Goal: Communication & Community: Answer question/provide support

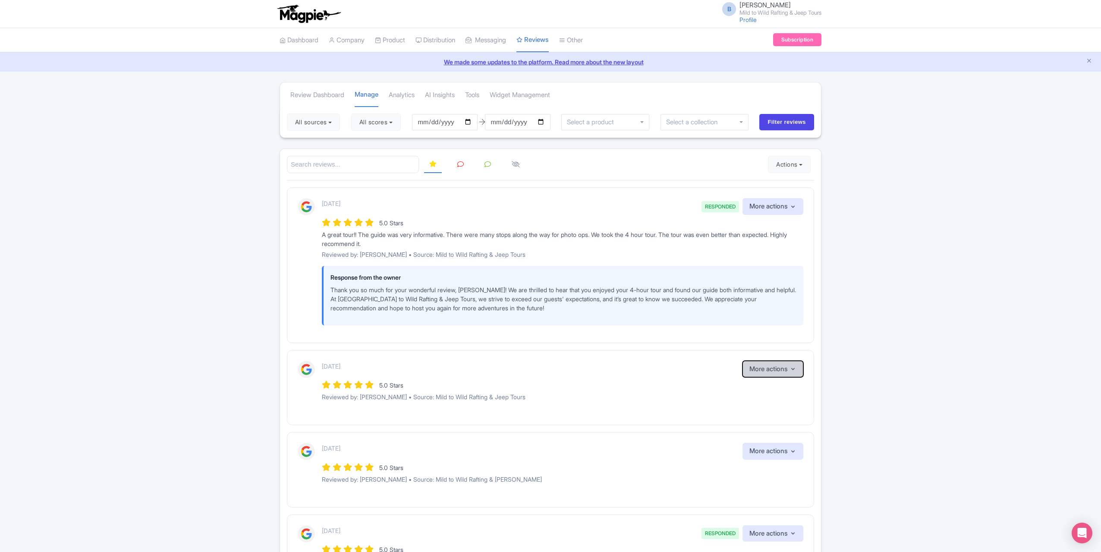
click at [772, 365] on button "More actions" at bounding box center [773, 369] width 61 height 17
click at [780, 367] on button "More actions" at bounding box center [773, 369] width 61 height 17
click at [594, 74] on link "Connections" at bounding box center [607, 75] width 94 height 13
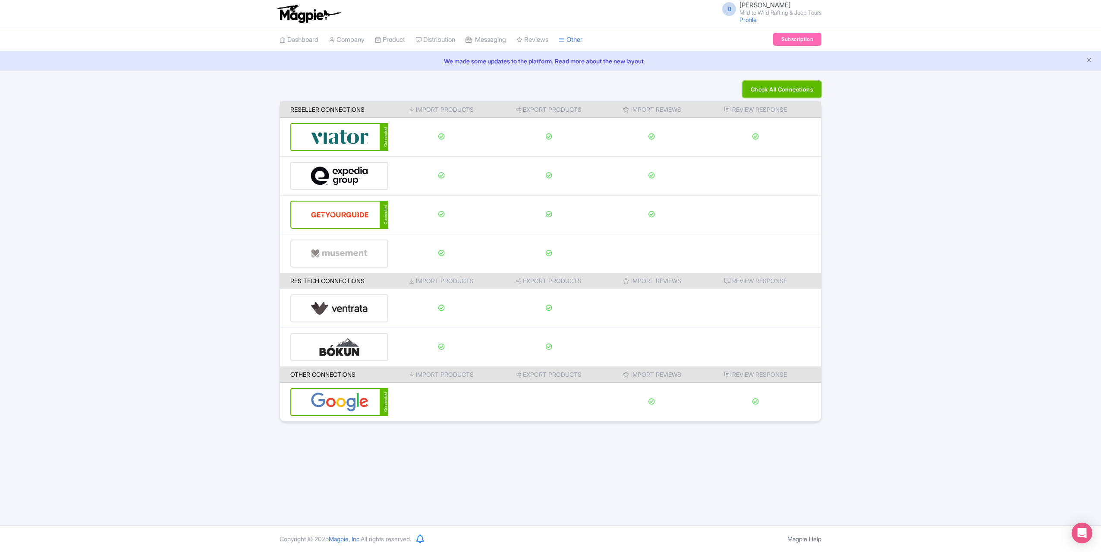
click at [778, 88] on button "Check All Connections" at bounding box center [782, 89] width 79 height 16
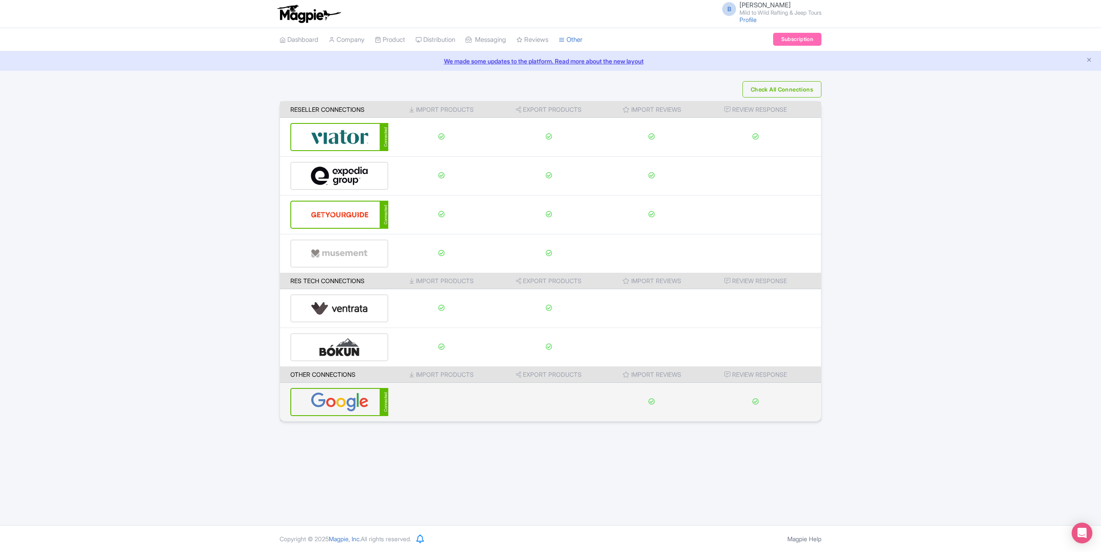
click at [353, 405] on img at bounding box center [340, 402] width 58 height 26
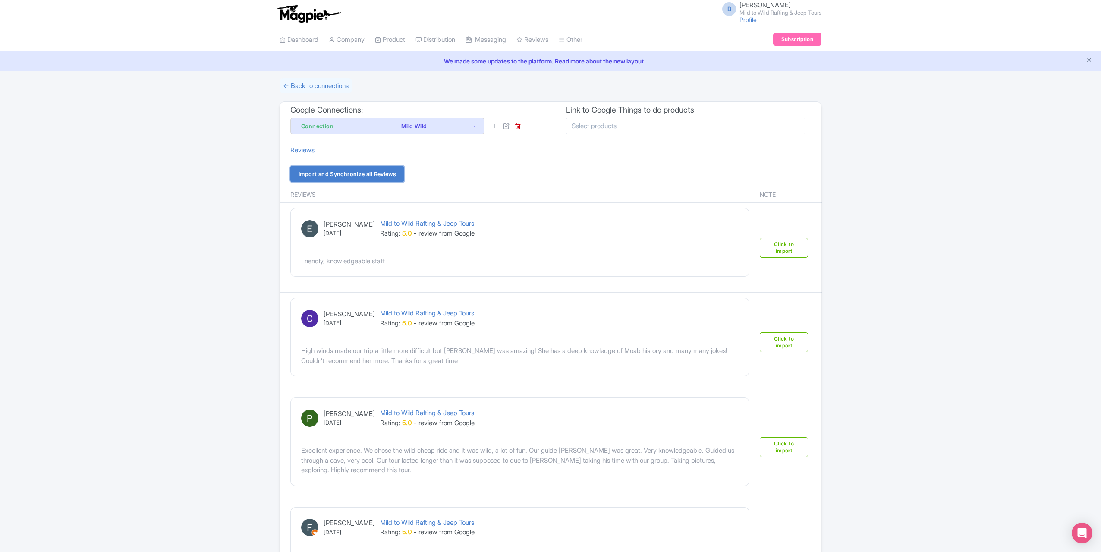
click at [369, 170] on link "Import and Synchronize all Reviews" at bounding box center [347, 174] width 114 height 16
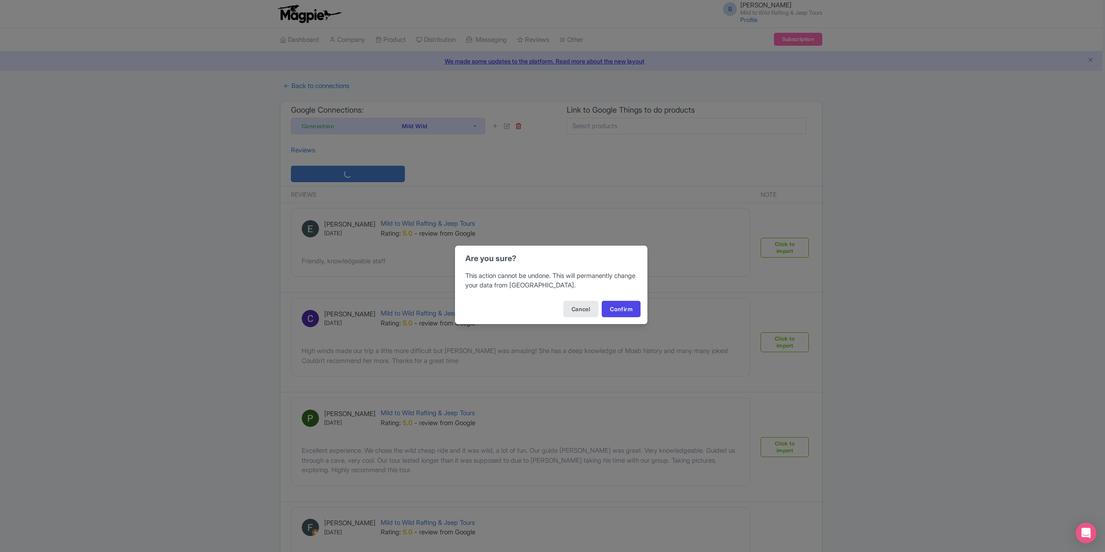
click at [615, 319] on div "Cancel Confirm" at bounding box center [551, 309] width 192 height 30
click at [623, 310] on button "Confirm" at bounding box center [620, 309] width 39 height 16
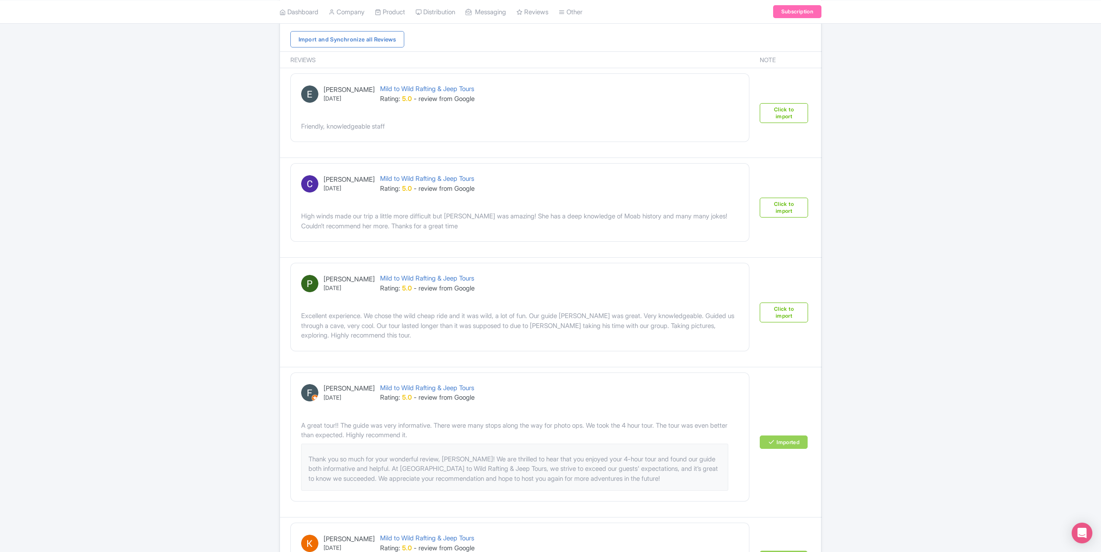
scroll to position [129, 0]
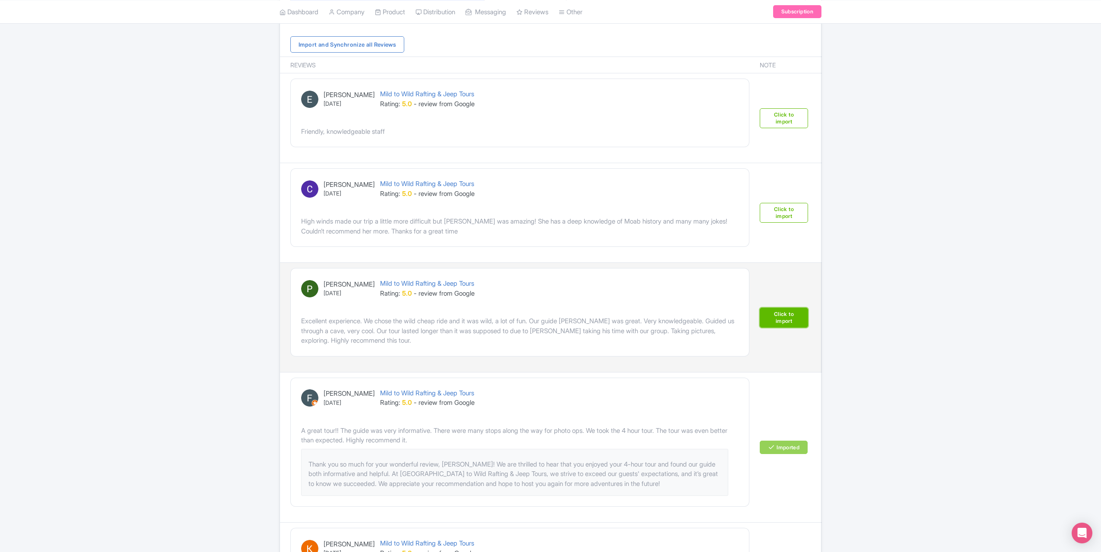
click at [792, 319] on link "Click to import" at bounding box center [784, 318] width 48 height 20
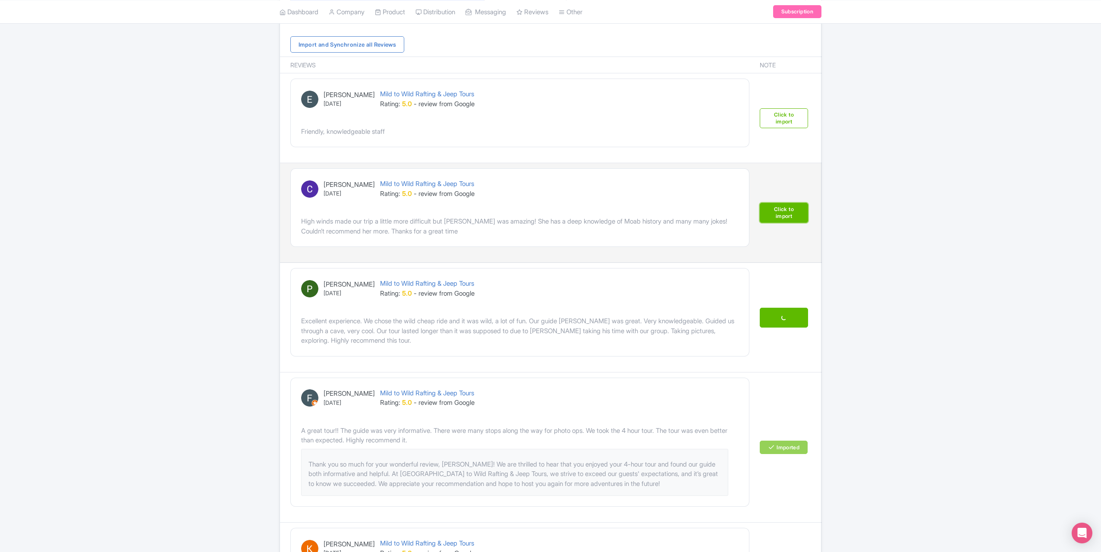
click at [786, 208] on link "Click to import" at bounding box center [784, 213] width 48 height 20
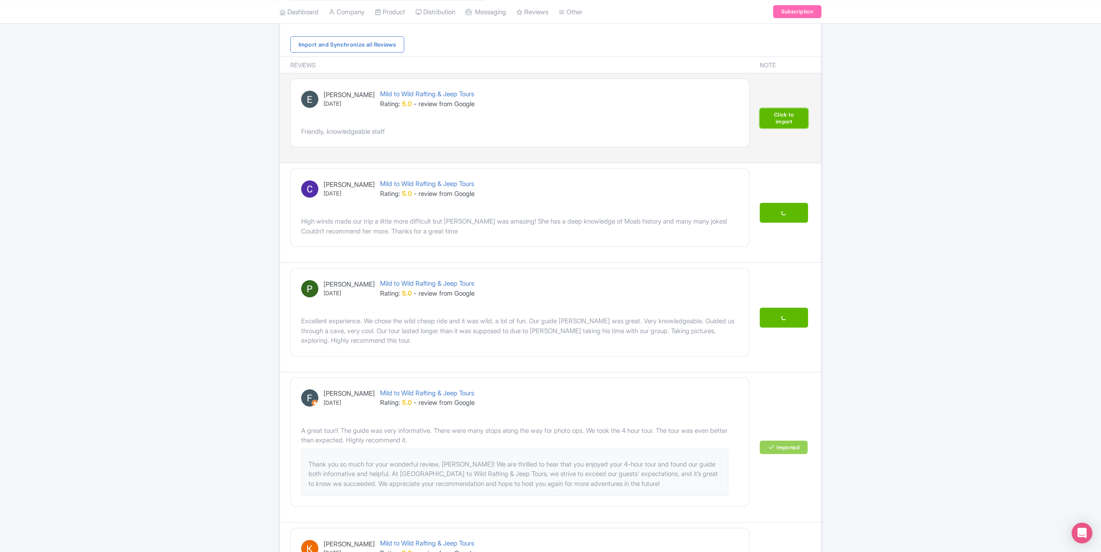
click at [777, 123] on link "Click to import" at bounding box center [784, 118] width 48 height 20
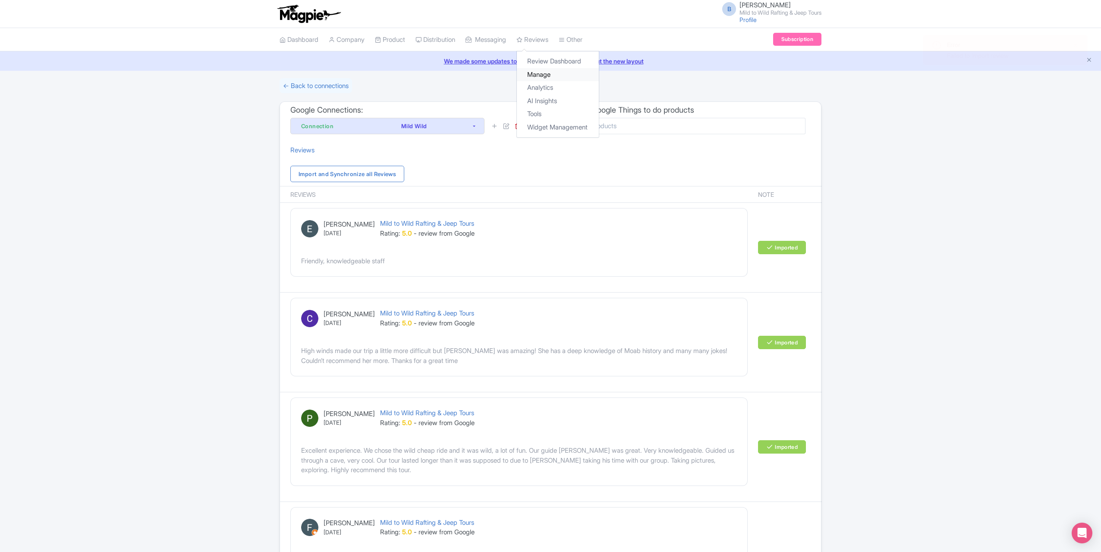
click at [548, 73] on link "Manage" at bounding box center [558, 74] width 82 height 13
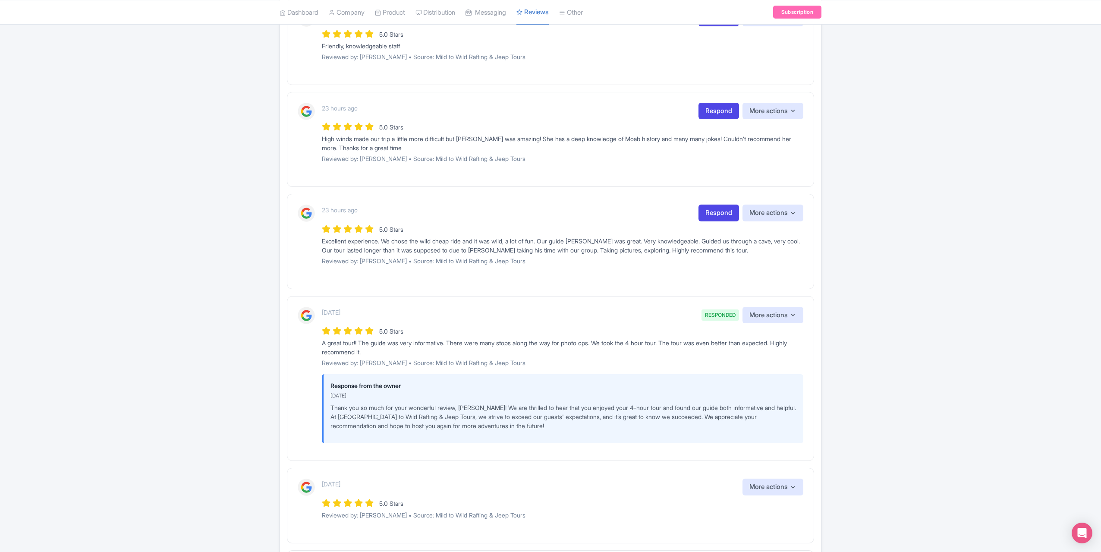
scroll to position [43, 0]
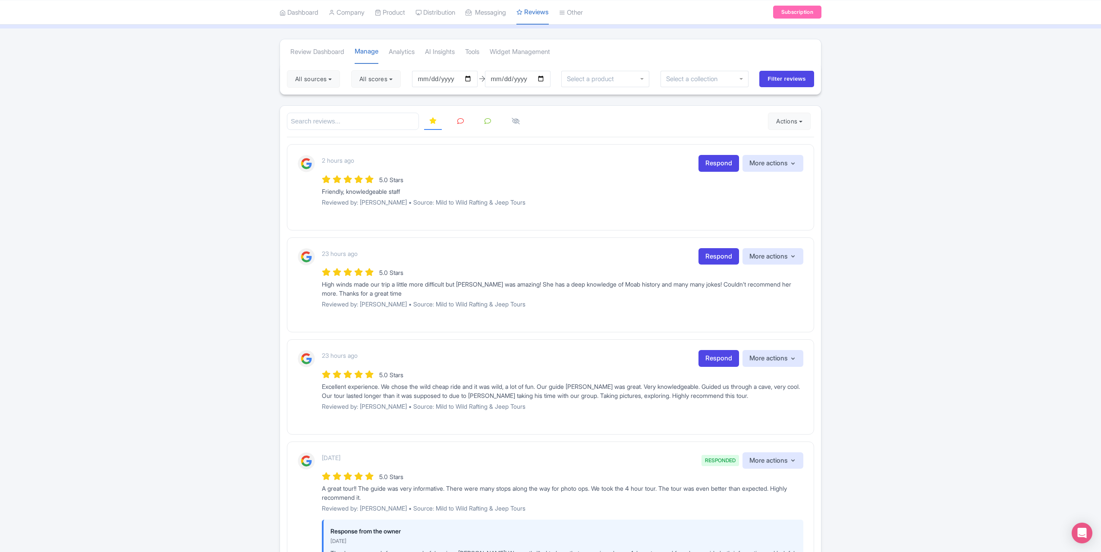
click at [460, 121] on icon at bounding box center [460, 121] width 6 height 6
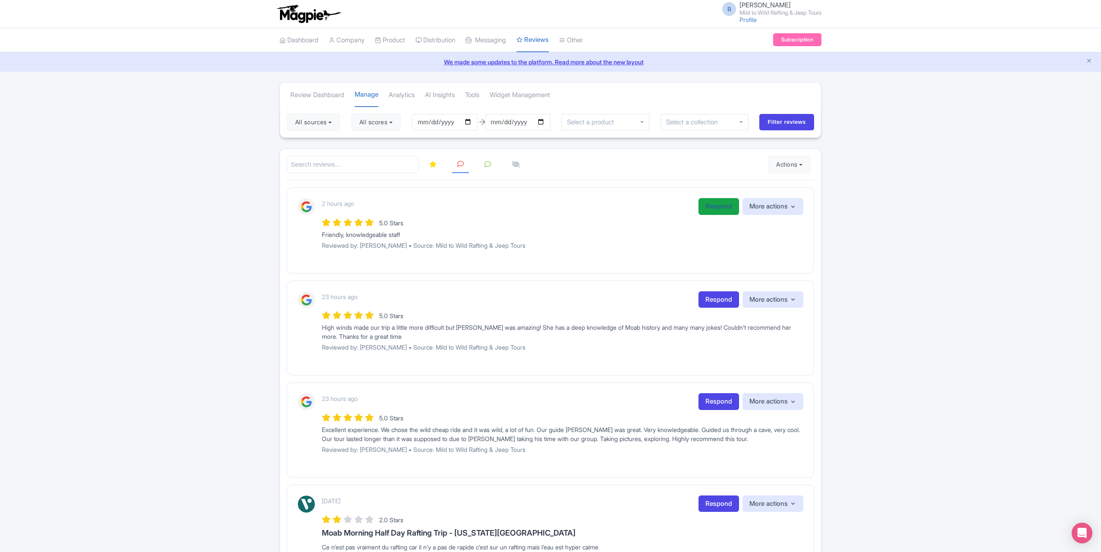
click at [715, 213] on link "Respond" at bounding box center [719, 206] width 41 height 17
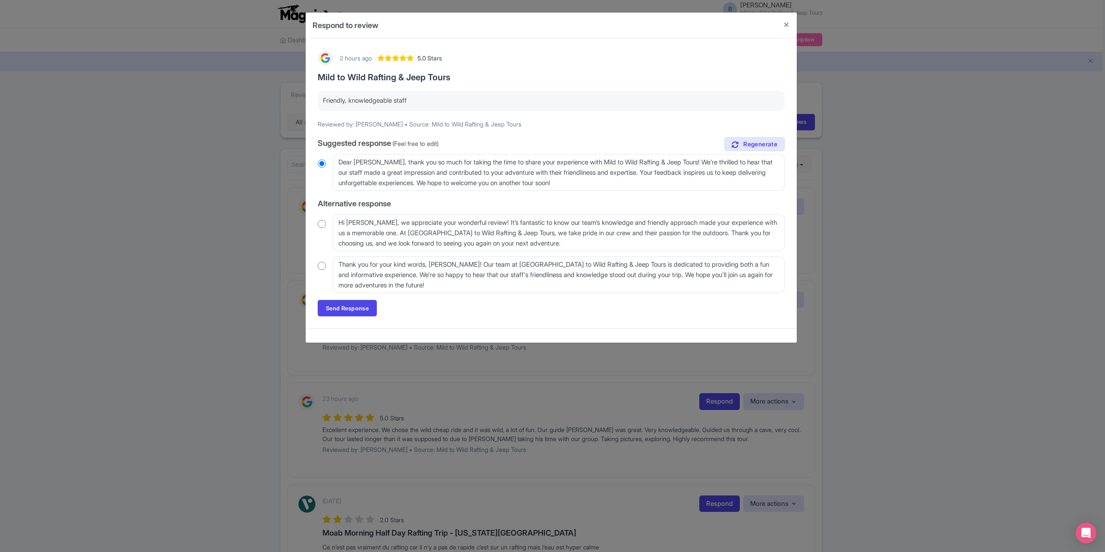
click at [318, 220] on input "radio" at bounding box center [322, 224] width 8 height 9
radio input "true"
click at [345, 309] on link "Send Response" at bounding box center [347, 308] width 59 height 16
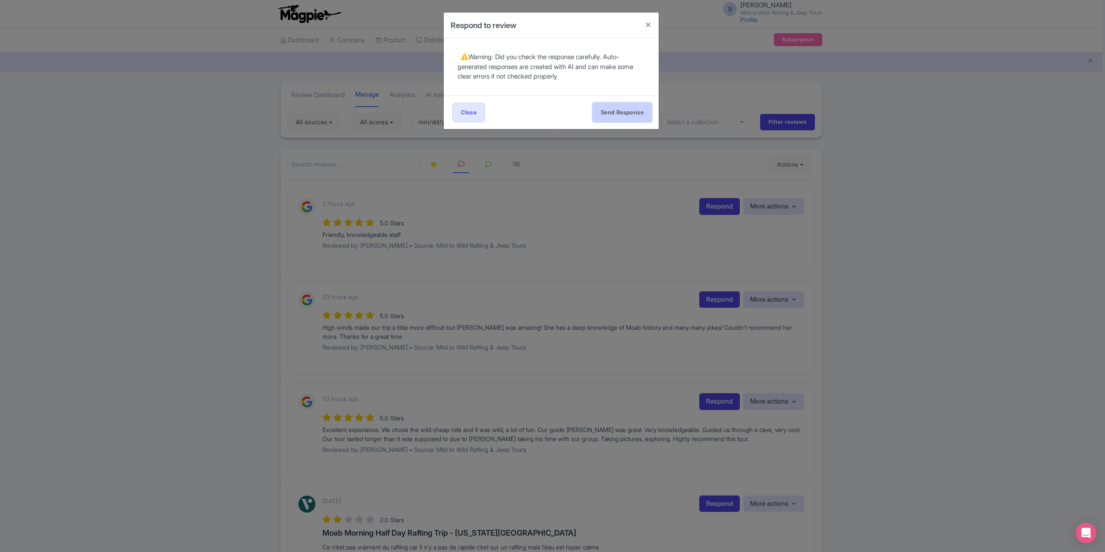
click at [610, 103] on button "Send Response" at bounding box center [621, 112] width 59 height 19
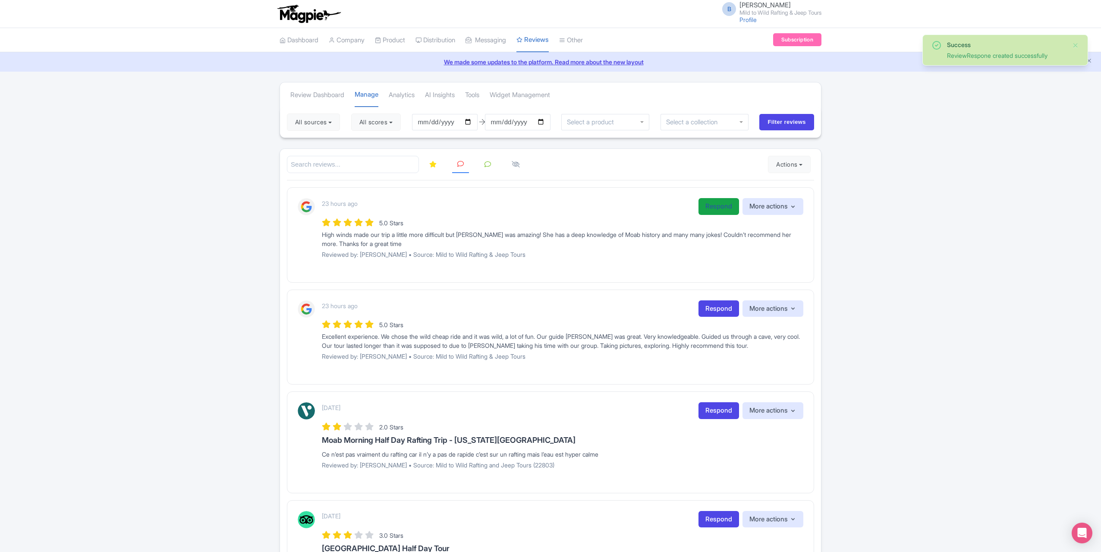
click at [699, 204] on link "Respond" at bounding box center [719, 206] width 41 height 17
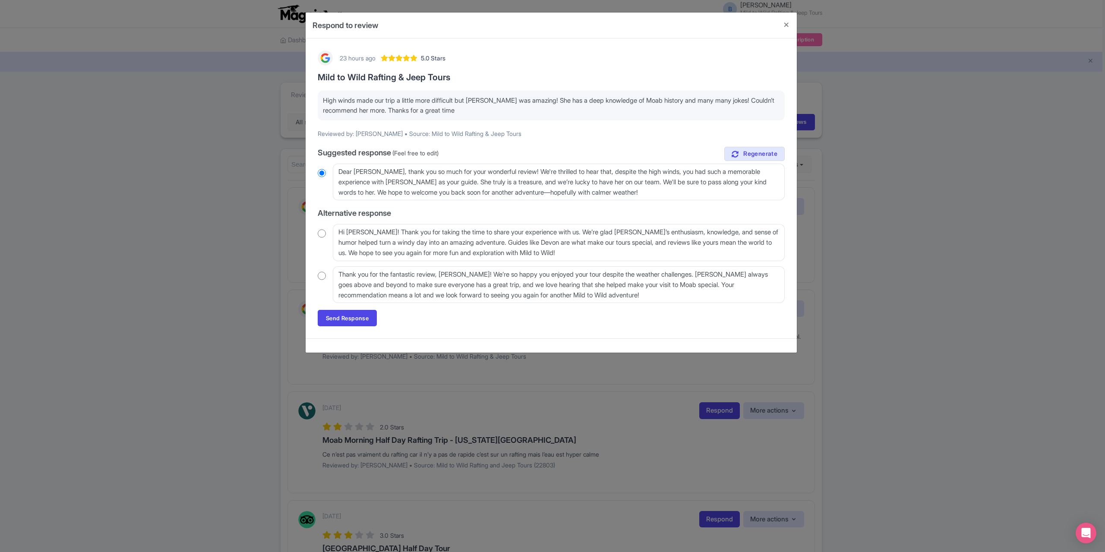
click at [327, 276] on div "Thank you for the fantastic review, Caitlyn! We’re so happy you enjoyed your to…" at bounding box center [551, 284] width 467 height 37
click at [336, 316] on link "Send Response" at bounding box center [347, 318] width 59 height 16
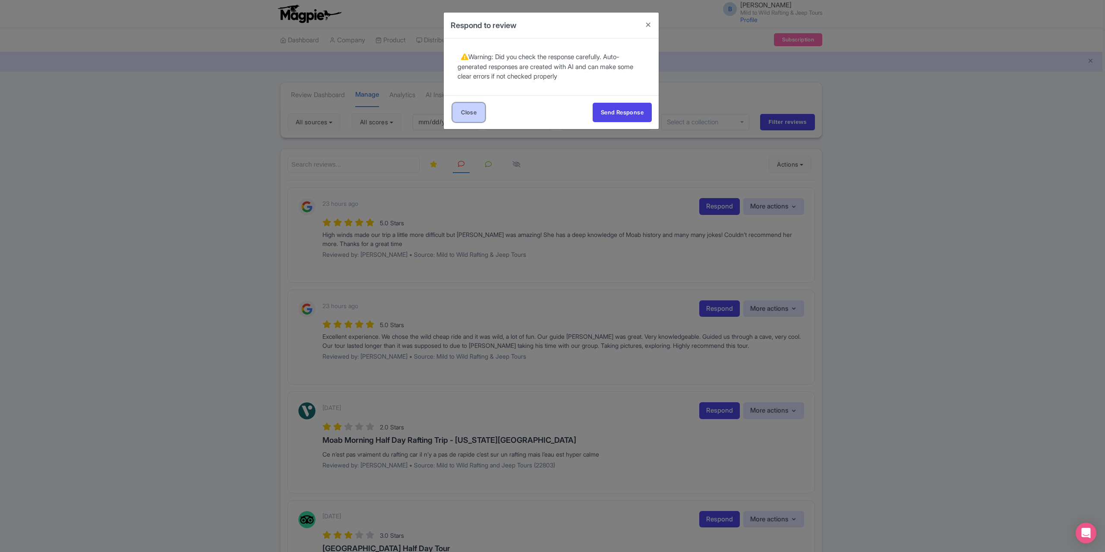
click at [463, 108] on link "Close" at bounding box center [468, 112] width 33 height 19
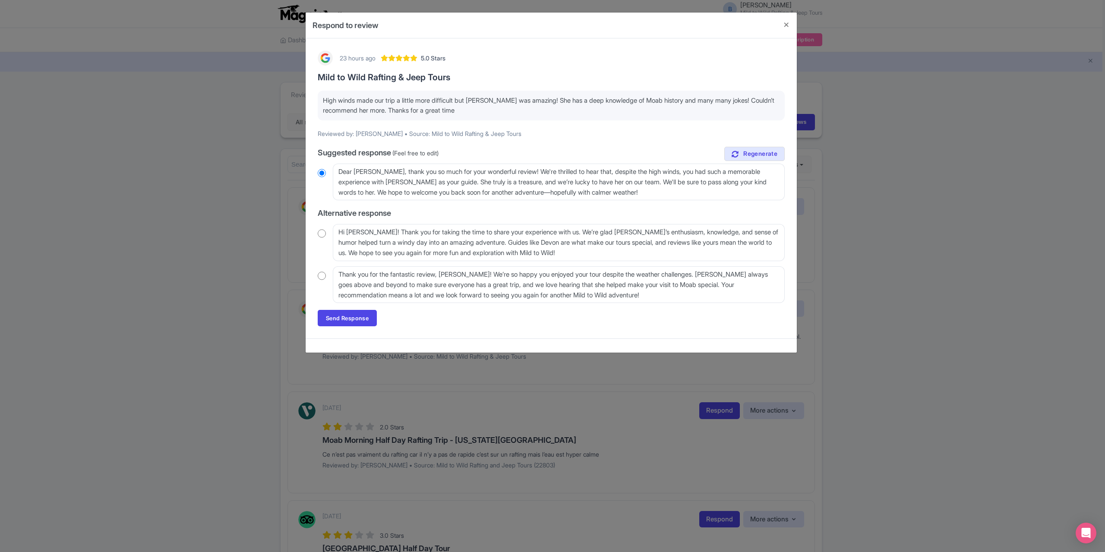
click at [321, 274] on input "radio" at bounding box center [322, 275] width 8 height 9
radio input "true"
click at [352, 318] on link "Send Response" at bounding box center [347, 318] width 59 height 16
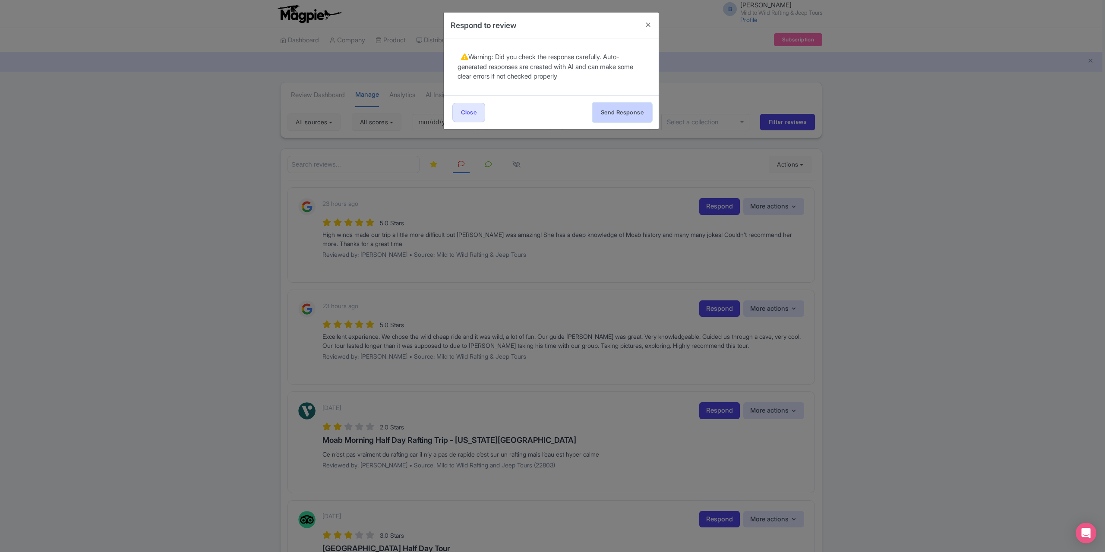
click at [630, 116] on button "Send Response" at bounding box center [621, 112] width 59 height 19
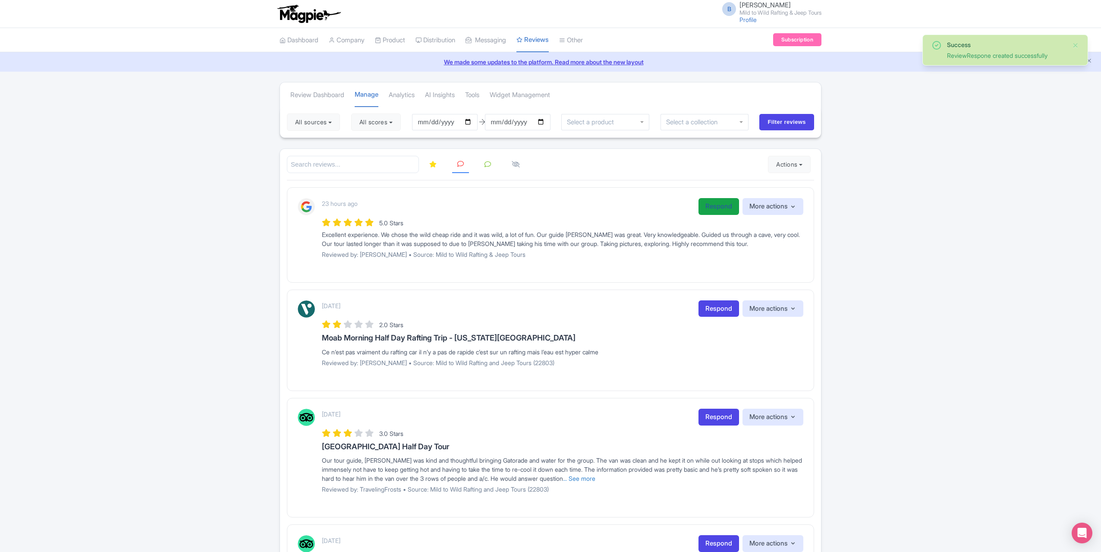
click at [709, 206] on link "Respond" at bounding box center [719, 206] width 41 height 17
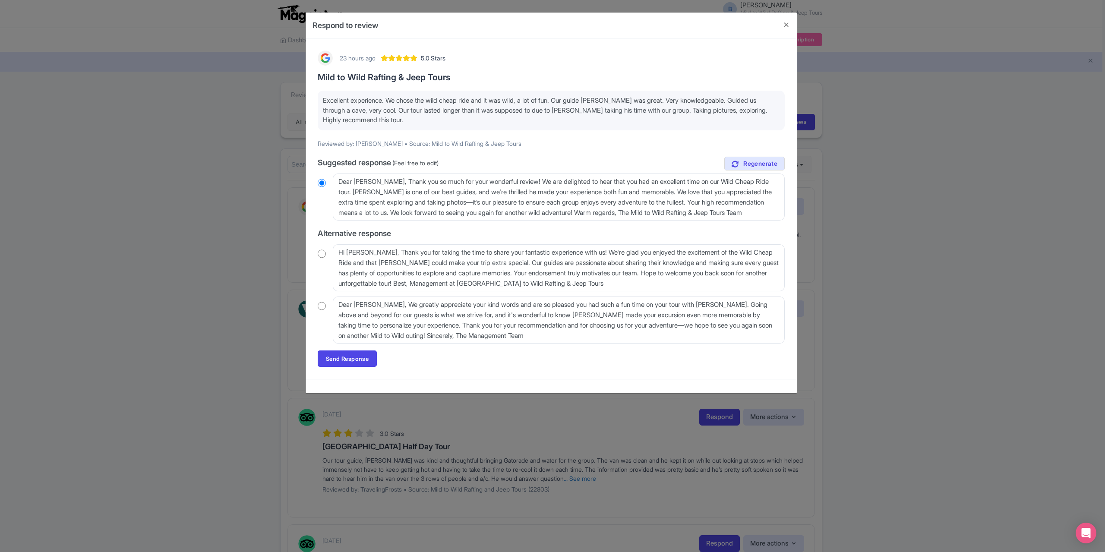
click at [318, 254] on input "radio" at bounding box center [322, 253] width 8 height 9
radio input "true"
click at [342, 358] on link "Send Response" at bounding box center [347, 358] width 59 height 16
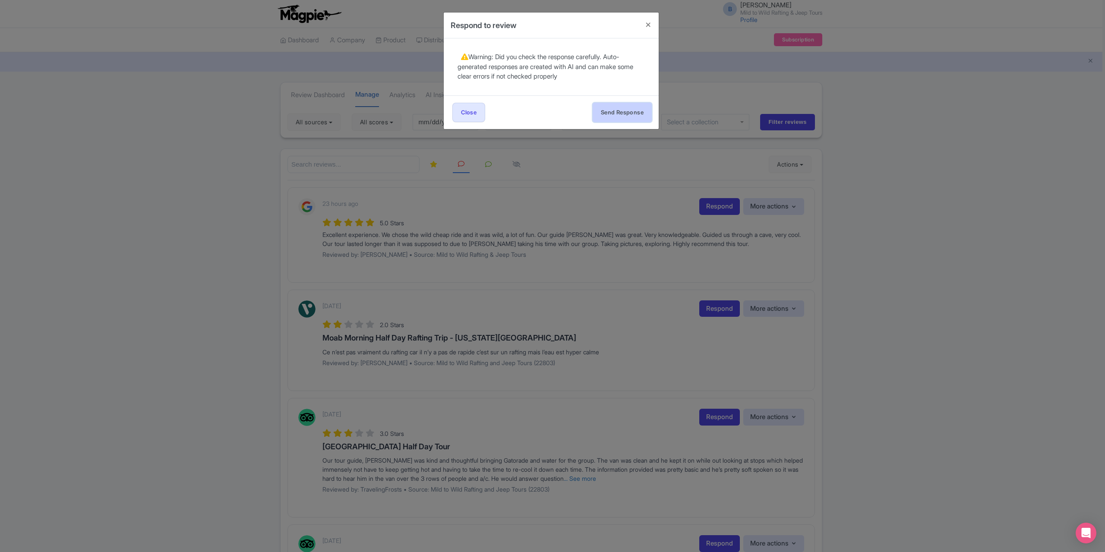
click at [610, 107] on button "Send Response" at bounding box center [621, 112] width 59 height 19
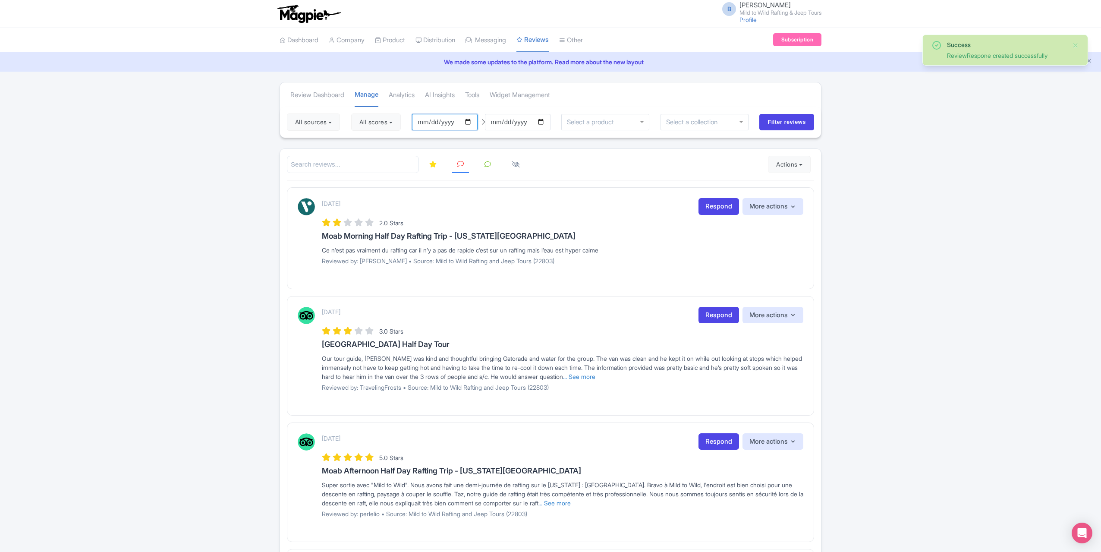
click at [469, 120] on input "[DATE]" at bounding box center [445, 122] width 66 height 16
type input "[DATE]"
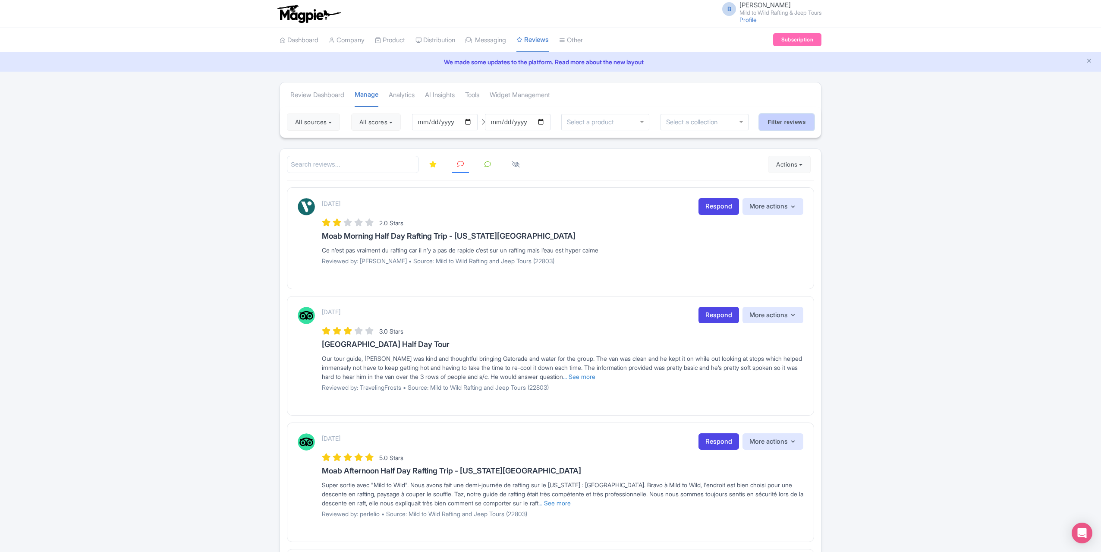
click at [798, 126] on input "Filter reviews" at bounding box center [786, 122] width 55 height 16
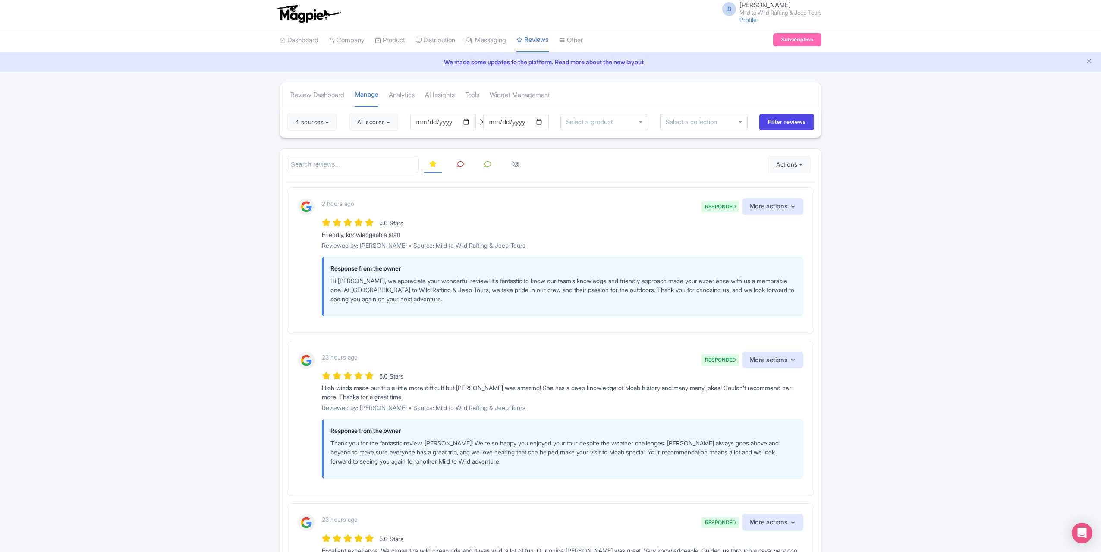
click at [468, 163] on link at bounding box center [460, 164] width 17 height 17
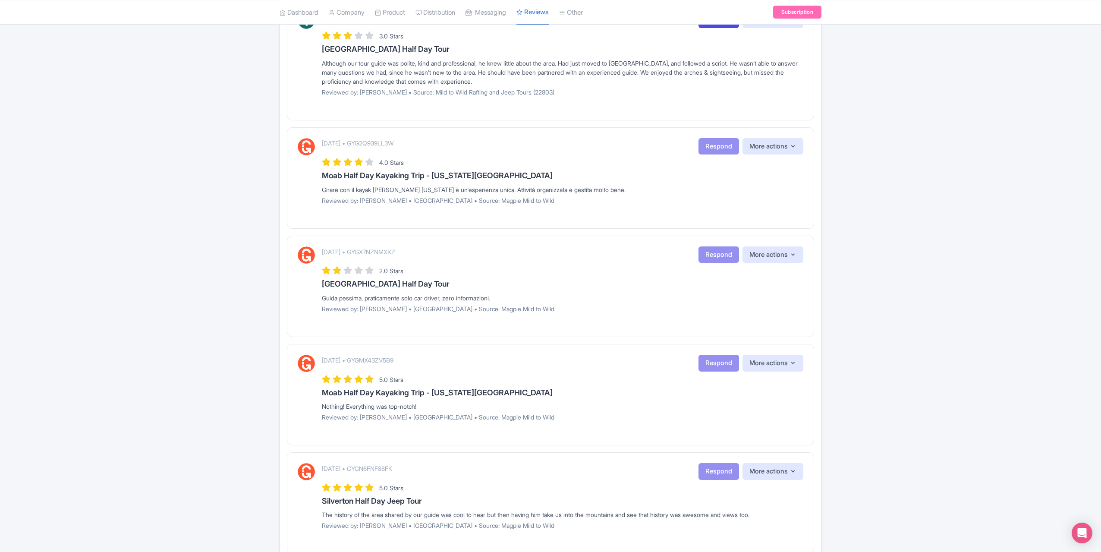
scroll to position [856, 0]
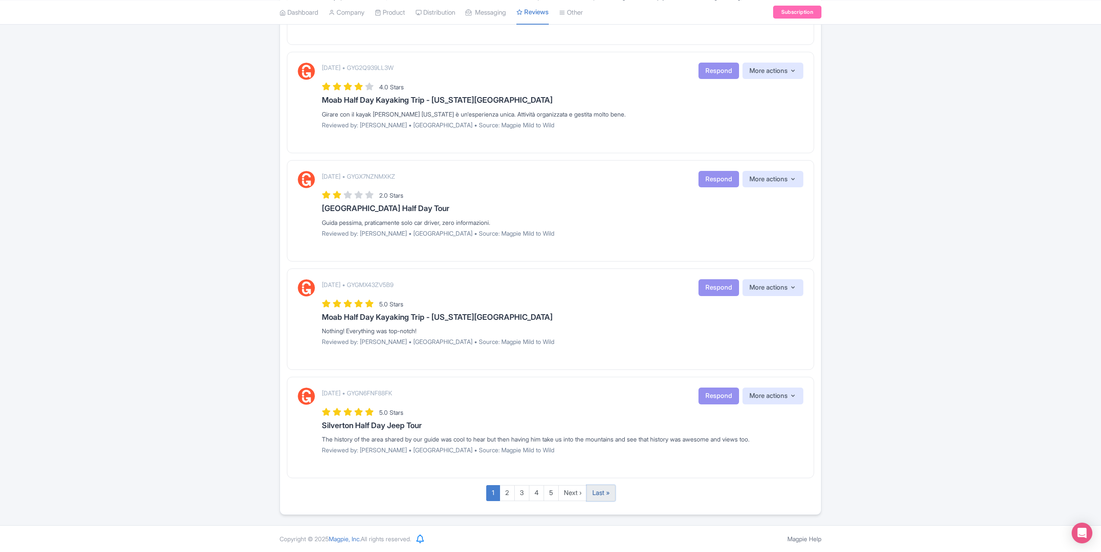
click at [597, 492] on link "Last »" at bounding box center [601, 493] width 28 height 16
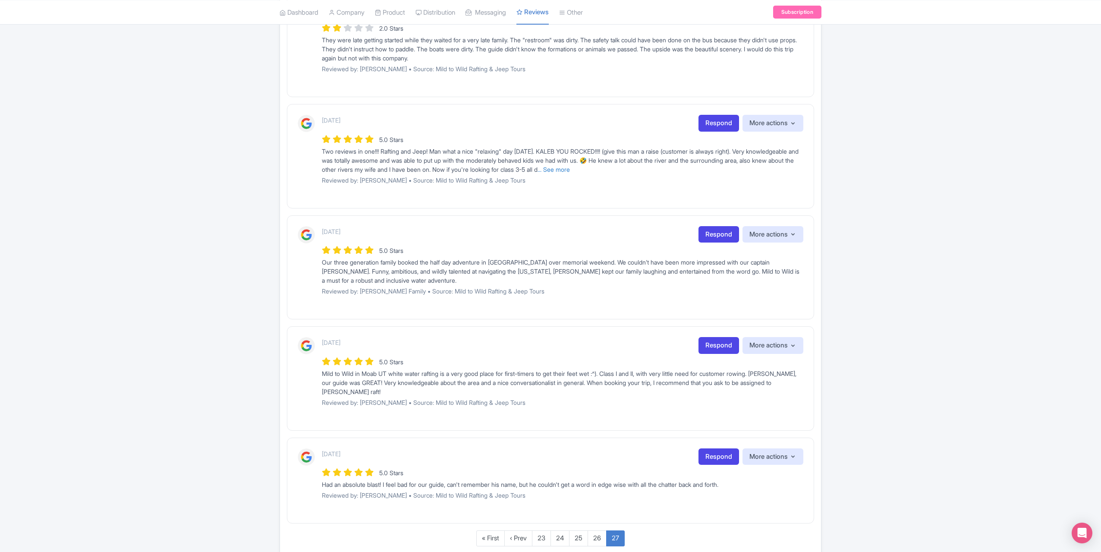
scroll to position [338, 0]
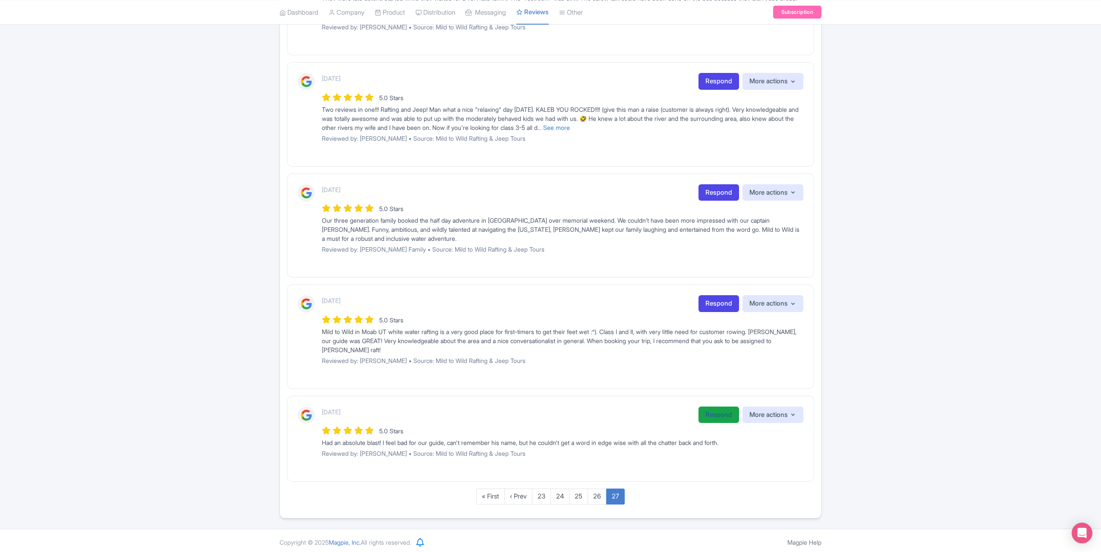
click at [714, 416] on link "Respond" at bounding box center [719, 414] width 41 height 17
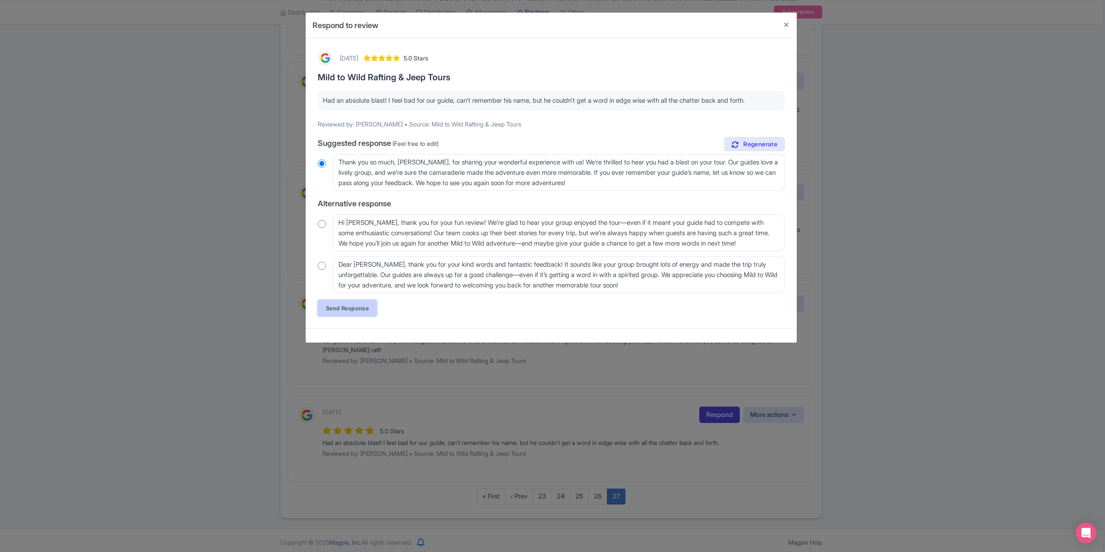
click at [353, 310] on link "Send Response" at bounding box center [347, 308] width 59 height 16
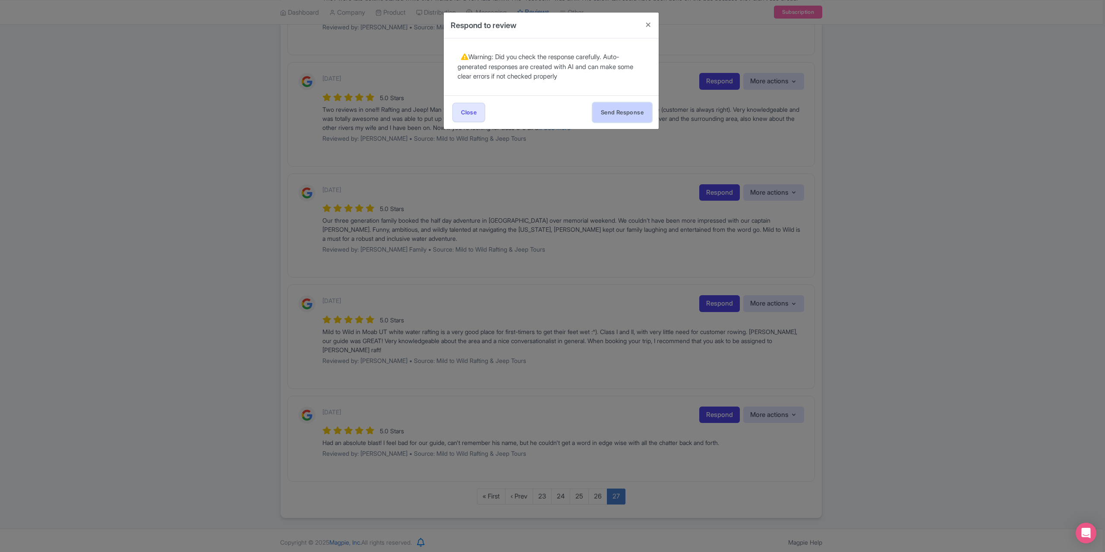
click at [612, 107] on button "Send Response" at bounding box center [621, 112] width 59 height 19
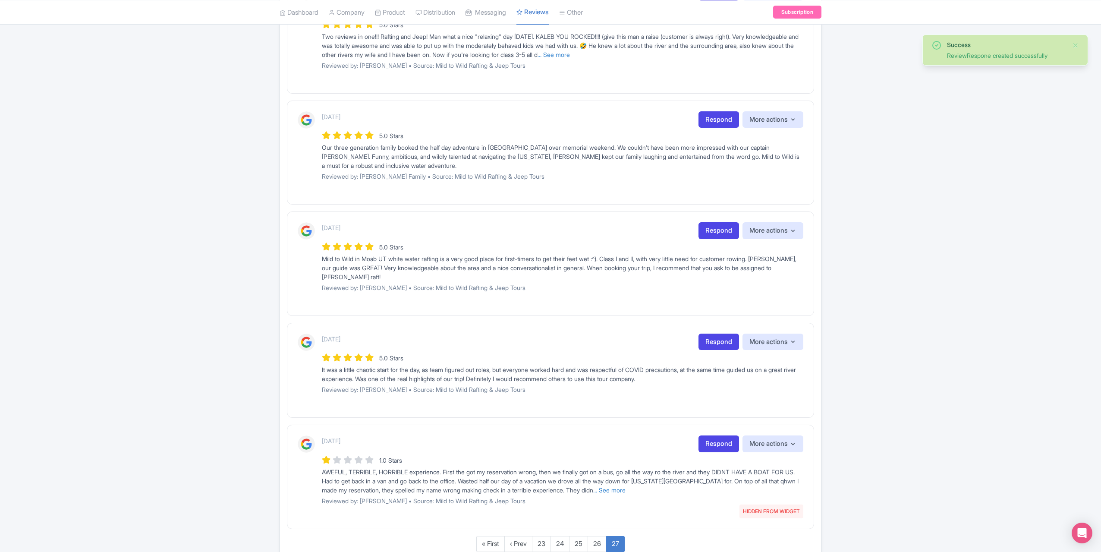
scroll to position [458, 0]
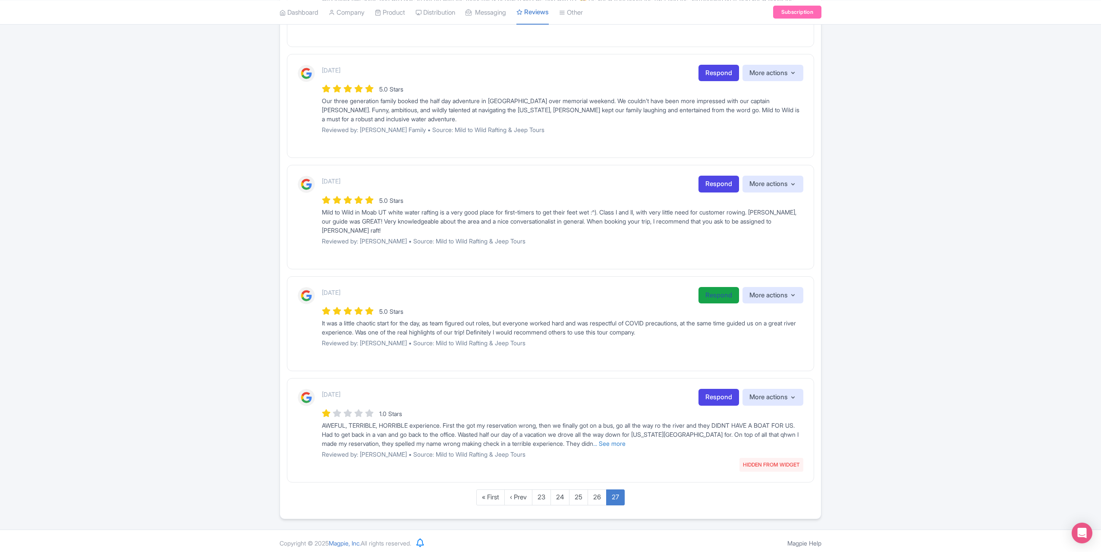
click at [716, 293] on link "Respond" at bounding box center [719, 295] width 41 height 17
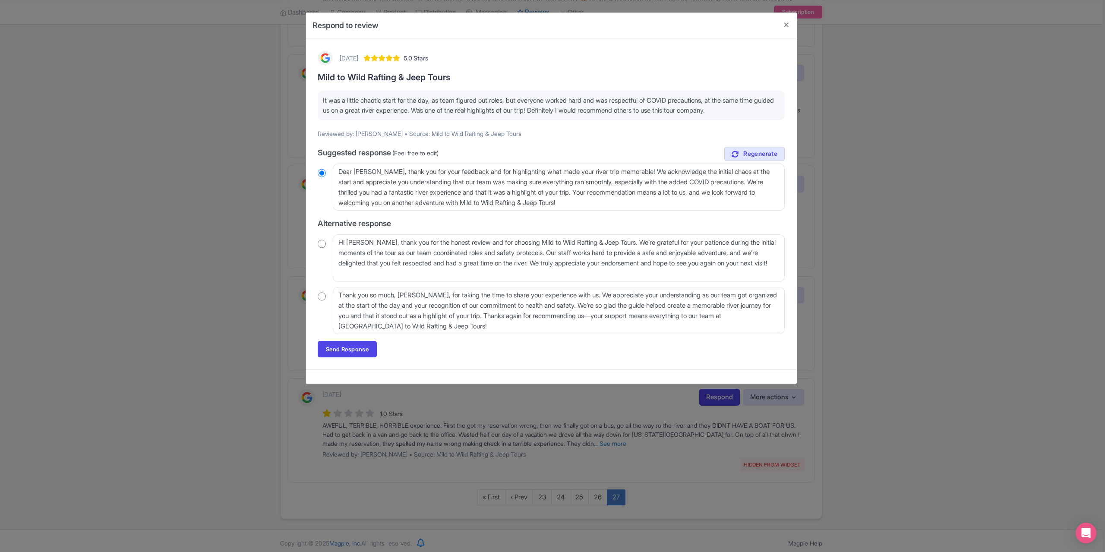
click at [325, 237] on div "Hi Glen, thank you for the honest review and for choosing Mild to Wild Rafting …" at bounding box center [551, 257] width 467 height 47
click at [322, 246] on input "radio" at bounding box center [322, 243] width 8 height 9
radio input "true"
click at [322, 296] on input "radio" at bounding box center [322, 296] width 8 height 9
radio input "true"
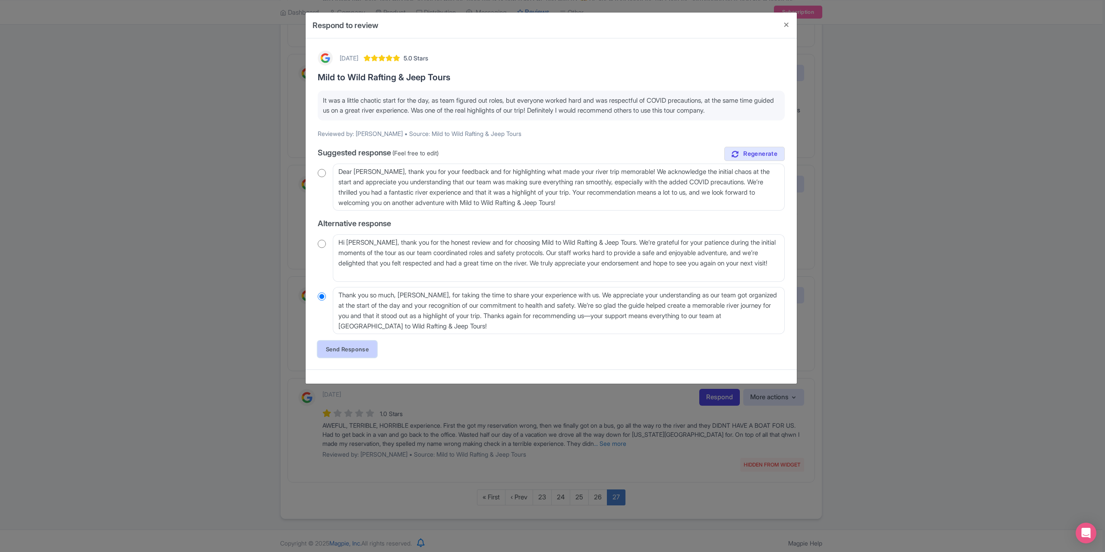
click at [340, 350] on link "Send Response" at bounding box center [347, 349] width 59 height 16
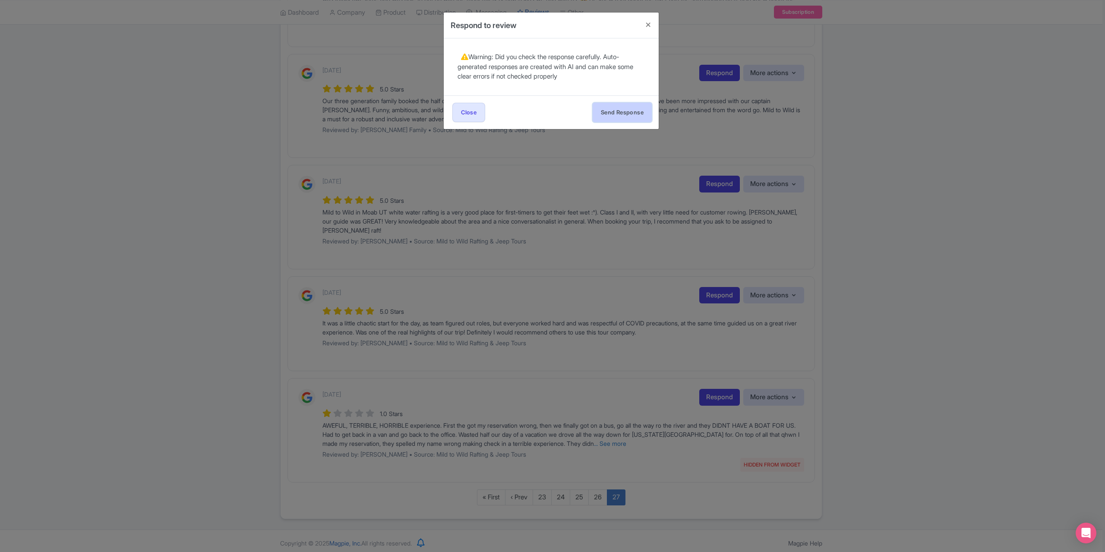
click at [615, 113] on button "Send Response" at bounding box center [621, 112] width 59 height 19
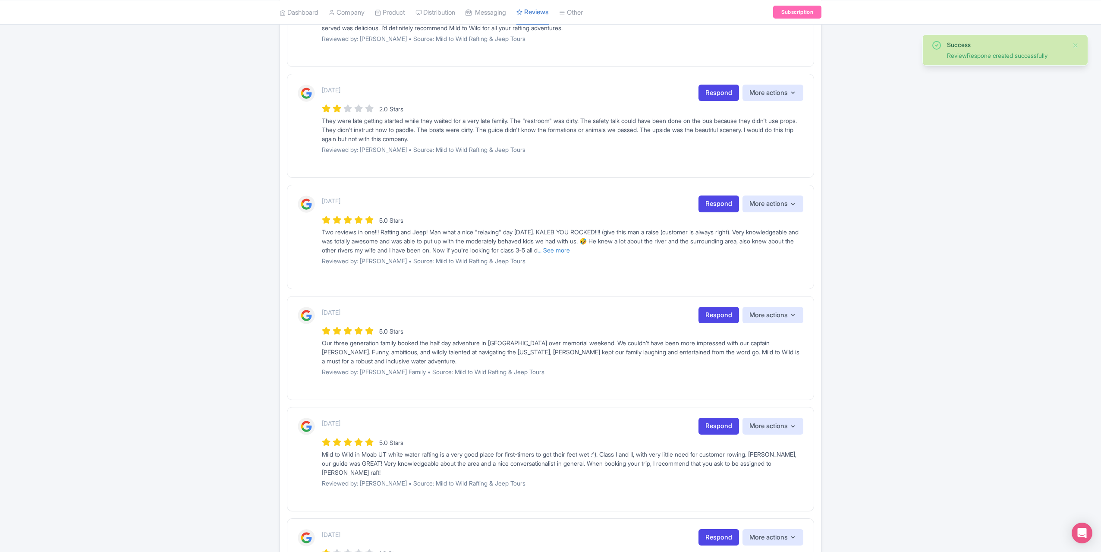
scroll to position [356, 0]
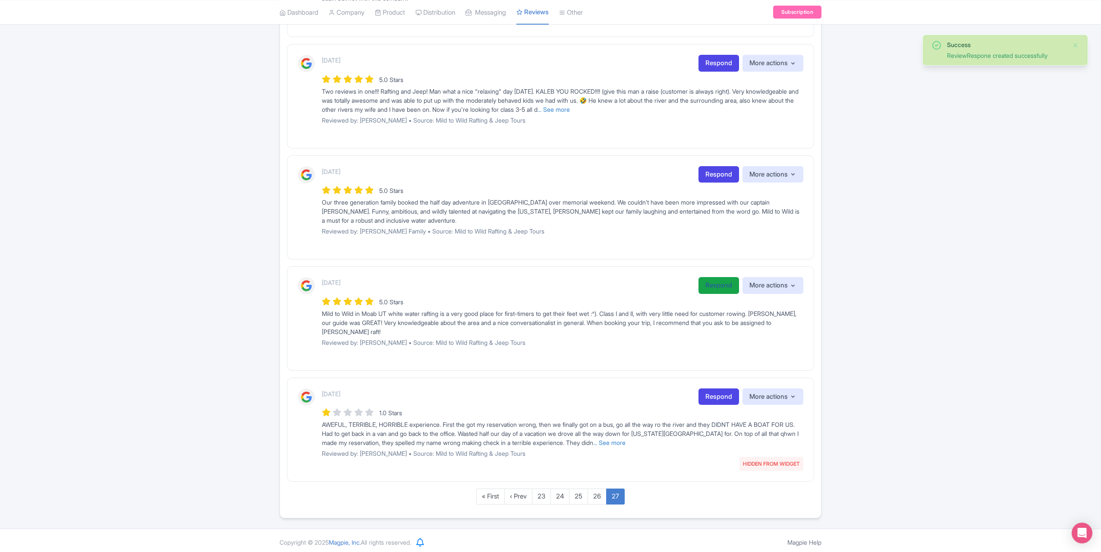
click at [714, 281] on link "Respond" at bounding box center [719, 285] width 41 height 17
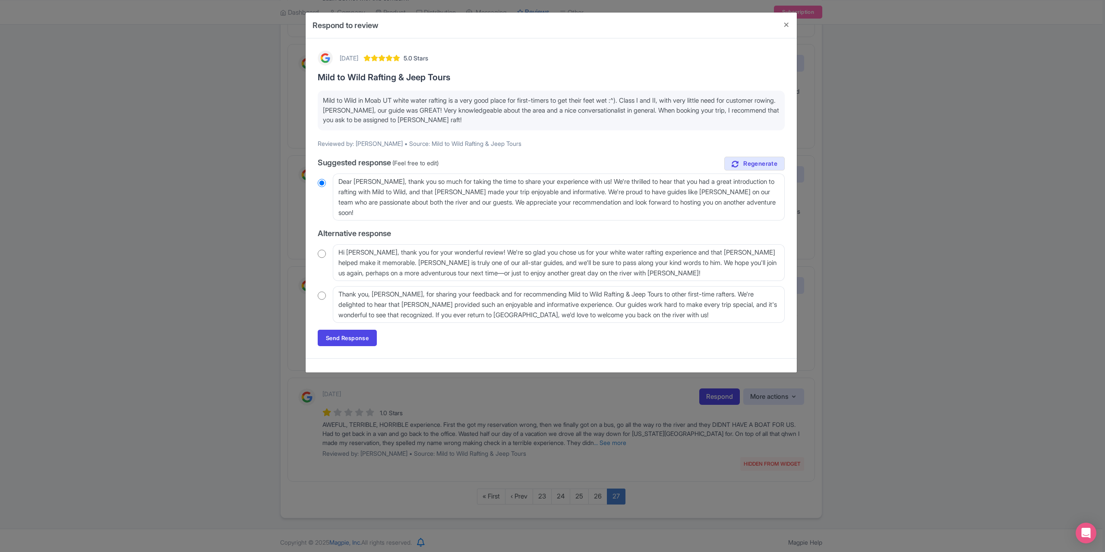
click at [319, 254] on input "radio" at bounding box center [322, 253] width 8 height 9
radio input "true"
click at [347, 340] on link "Send Response" at bounding box center [347, 338] width 59 height 16
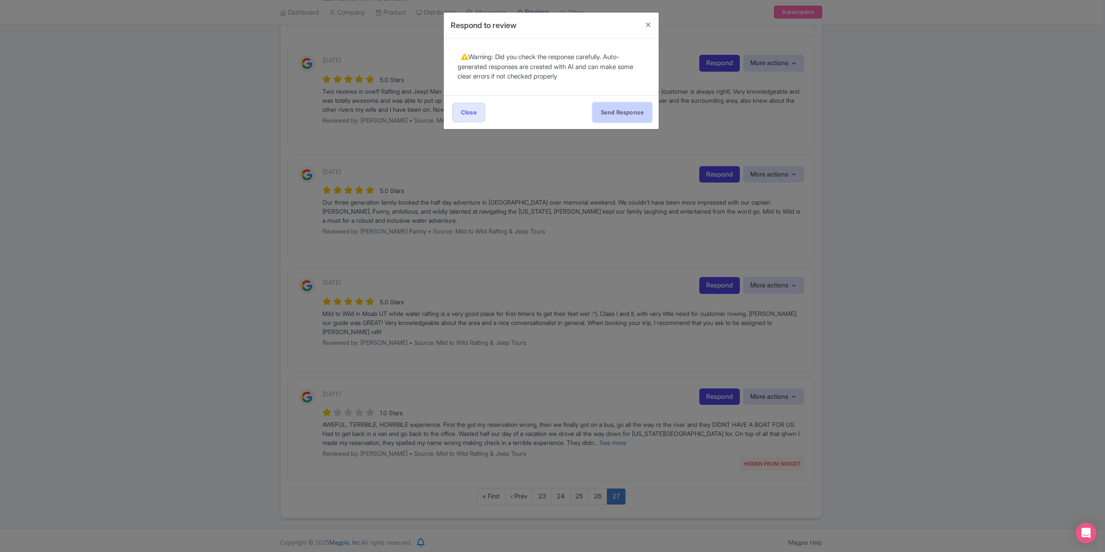
click at [608, 114] on button "Send Response" at bounding box center [621, 112] width 59 height 19
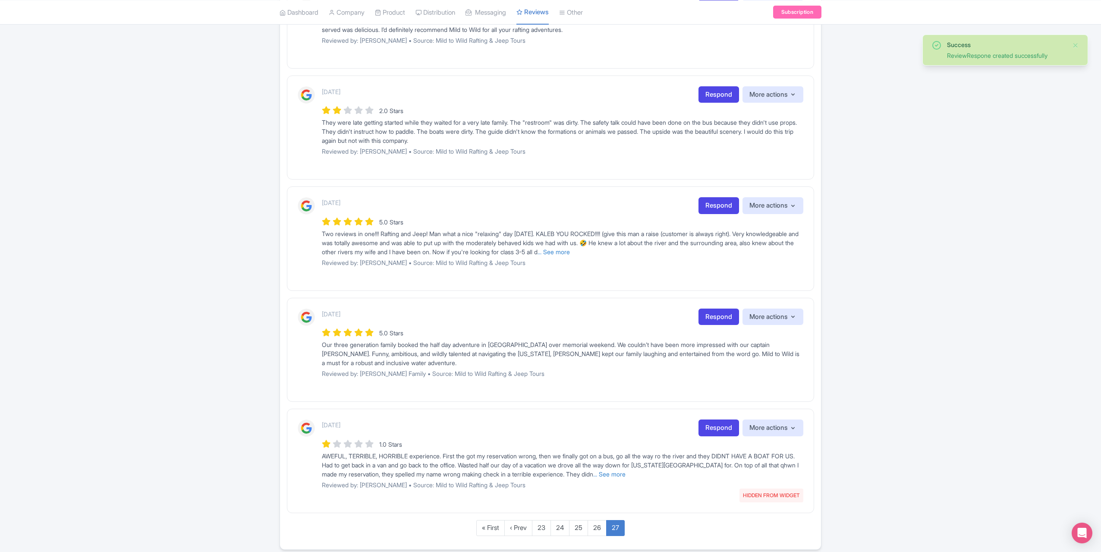
scroll to position [245, 0]
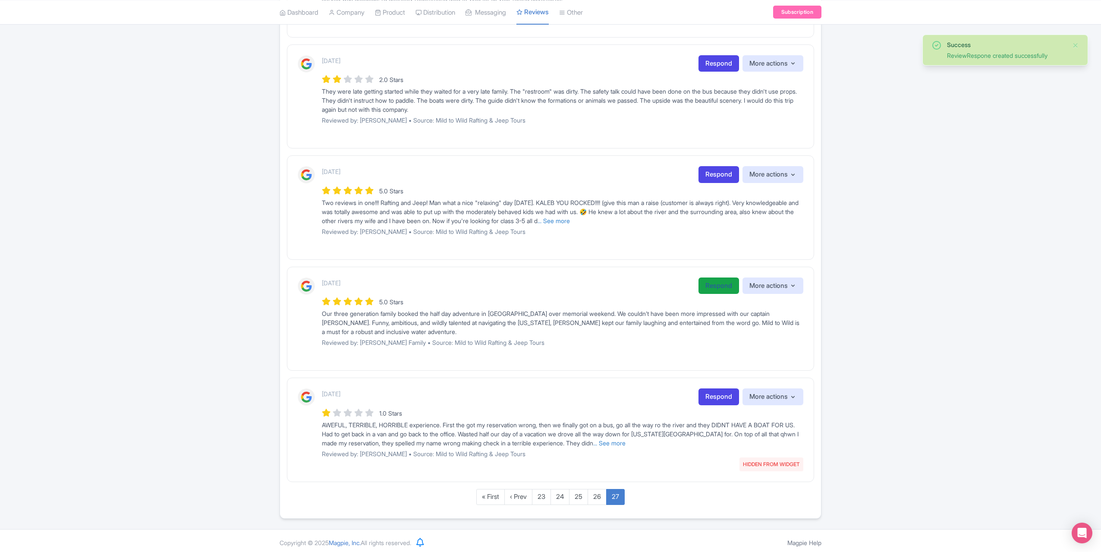
click at [703, 287] on link "Respond" at bounding box center [719, 285] width 41 height 17
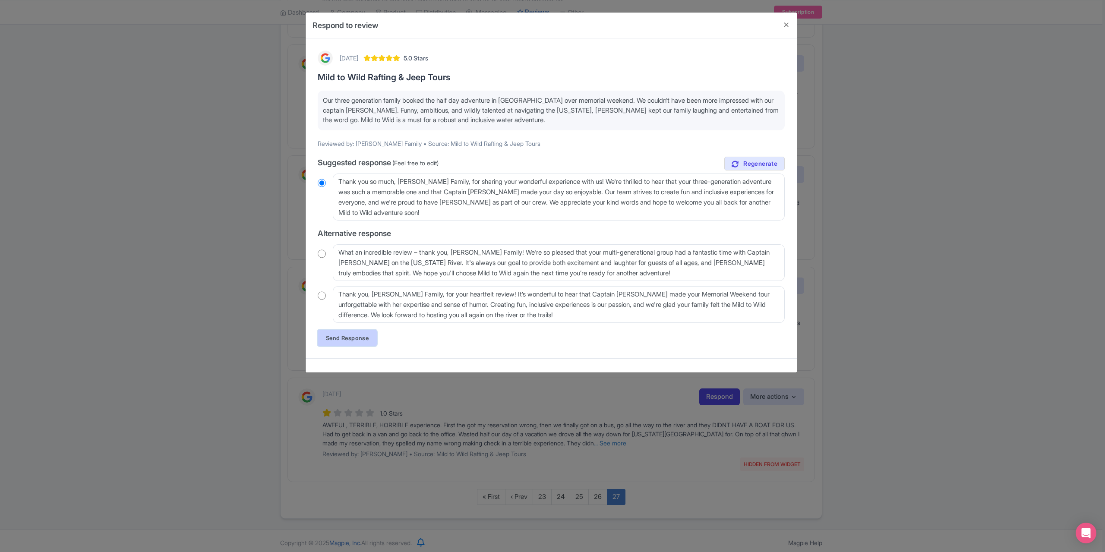
click at [335, 338] on link "Send Response" at bounding box center [347, 338] width 59 height 16
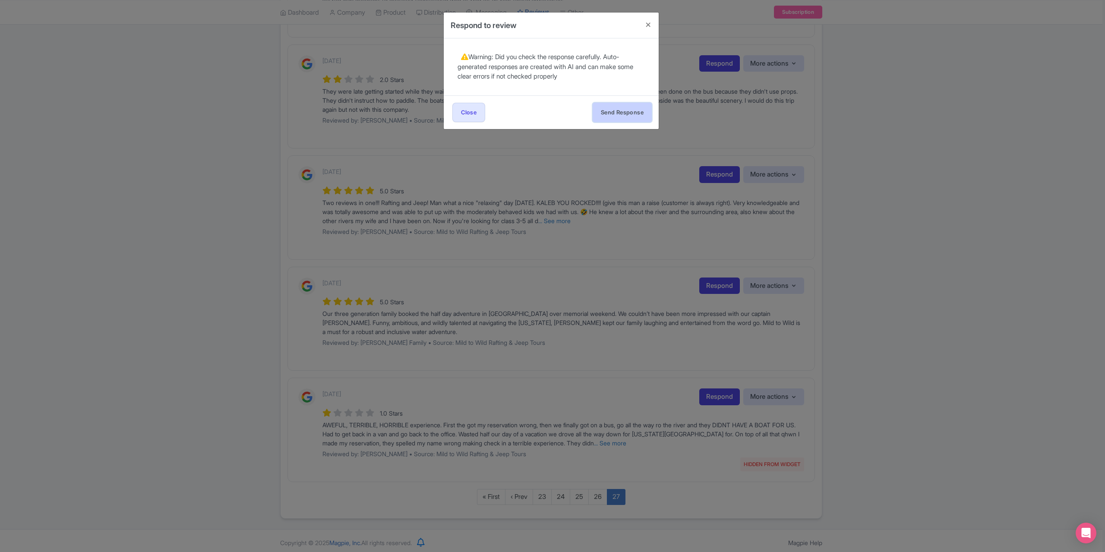
click at [614, 109] on button "Send Response" at bounding box center [621, 112] width 59 height 19
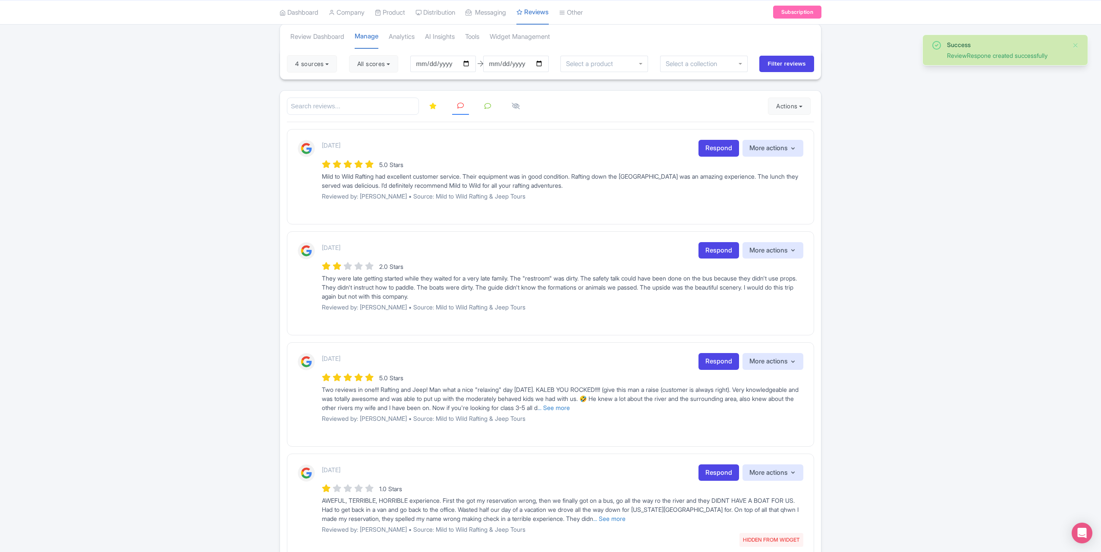
scroll to position [135, 0]
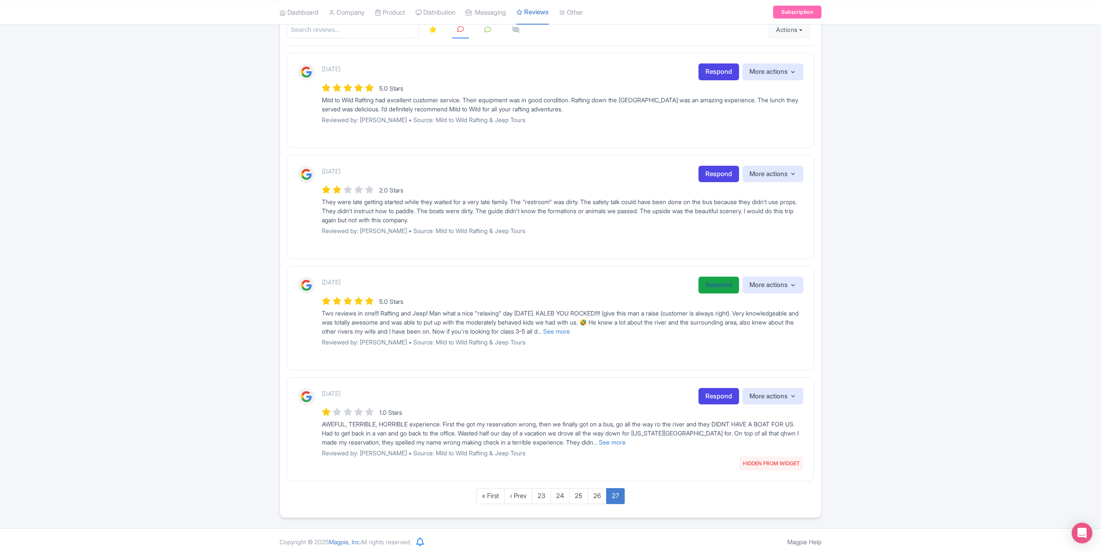
click at [708, 279] on link "Respond" at bounding box center [719, 285] width 41 height 17
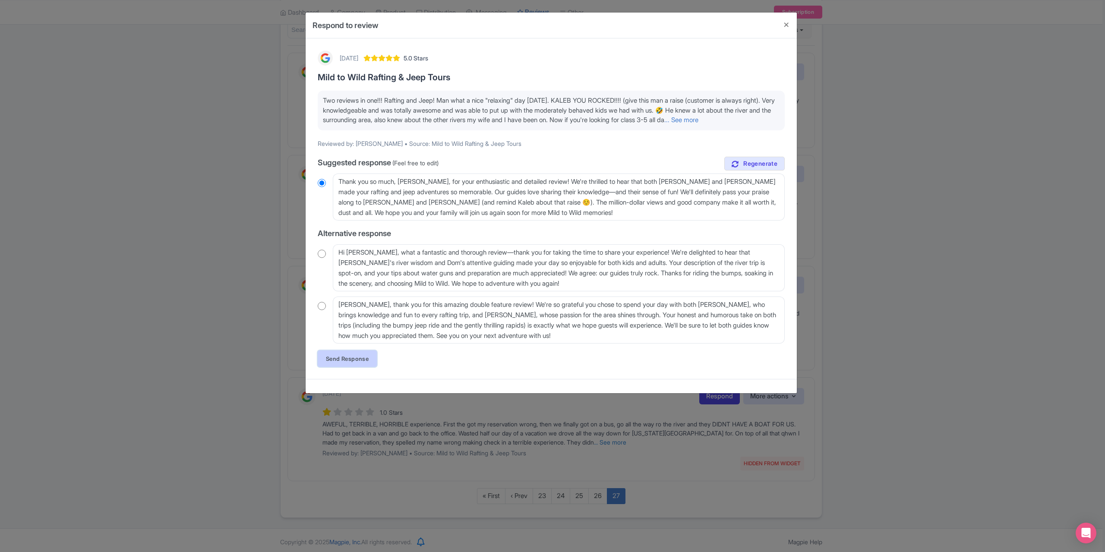
click at [338, 367] on link "Send Response" at bounding box center [347, 358] width 59 height 16
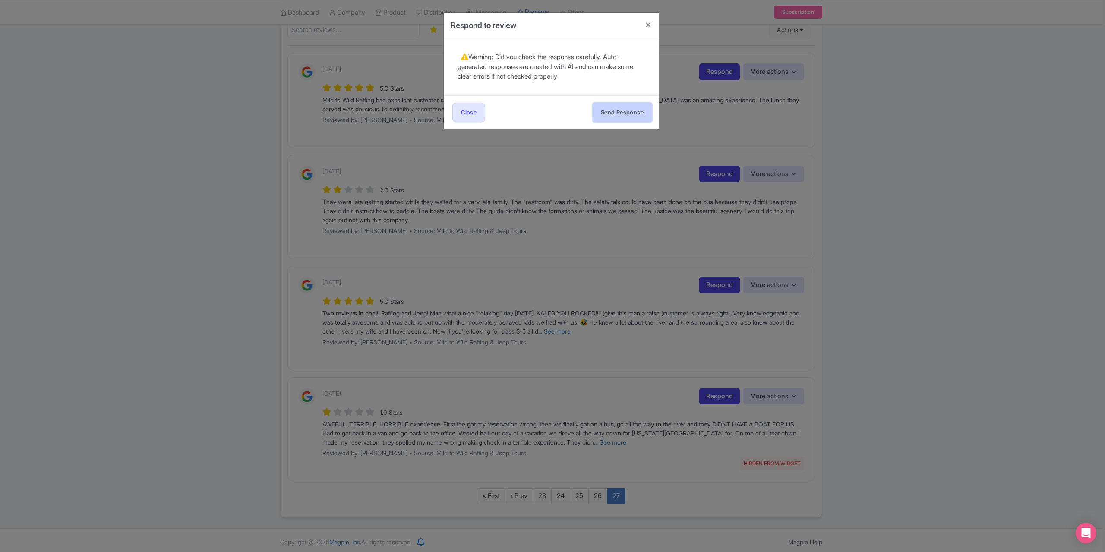
click at [601, 113] on button "Send Response" at bounding box center [621, 112] width 59 height 19
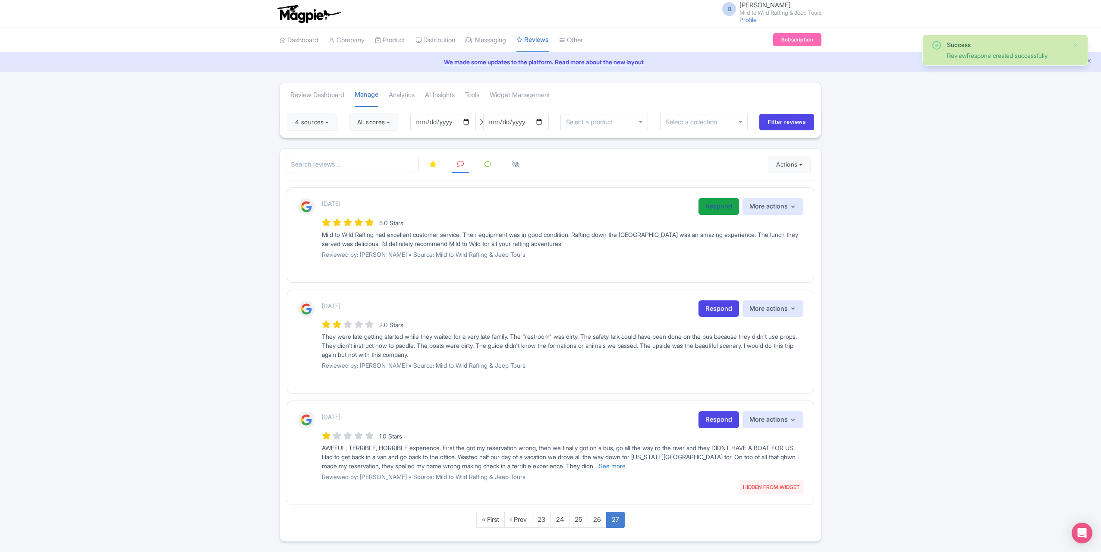
click at [703, 204] on link "Respond" at bounding box center [719, 206] width 41 height 17
